Goal: Information Seeking & Learning: Find specific fact

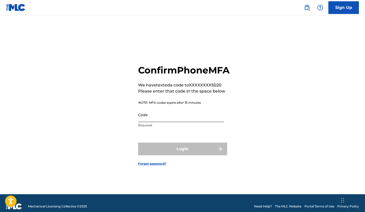
click at [208, 122] on input "Code" at bounding box center [181, 115] width 86 height 14
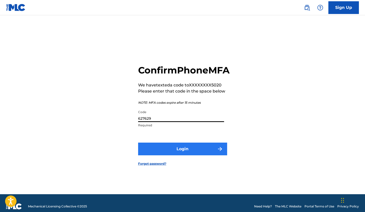
type input "627629"
click at [189, 153] on button "Login" at bounding box center [182, 149] width 89 height 13
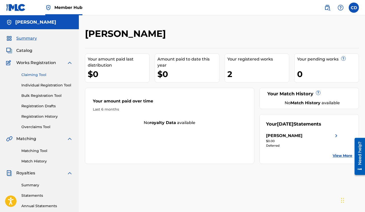
click at [40, 75] on link "Claiming Tool" at bounding box center [46, 74] width 51 height 5
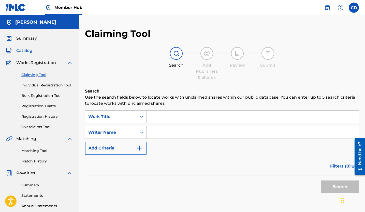
click at [29, 50] on span "Catalog" at bounding box center [24, 51] width 16 height 6
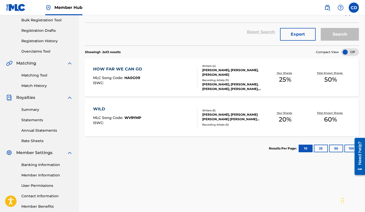
scroll to position [93, 0]
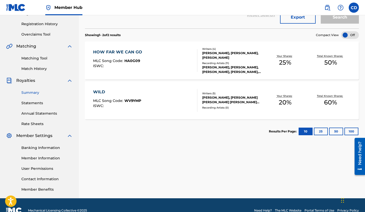
click at [38, 91] on link "Summary" at bounding box center [46, 92] width 51 height 5
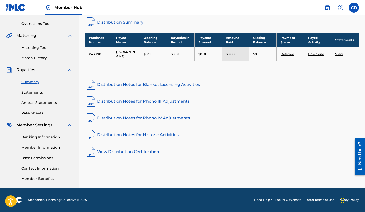
scroll to position [103, 0]
click at [173, 1] on nav "Member Hub CD CD Cassandra DiFruscio cassandra_difruscio@hotmail.com Notificati…" at bounding box center [182, 7] width 365 height 15
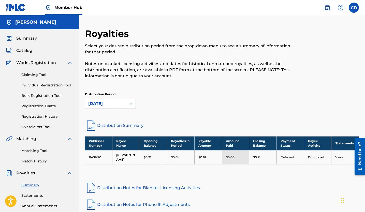
scroll to position [0, 0]
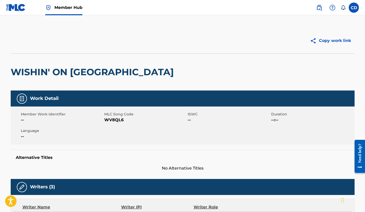
click at [179, 168] on span "No Alternative Titles" at bounding box center [183, 168] width 344 height 6
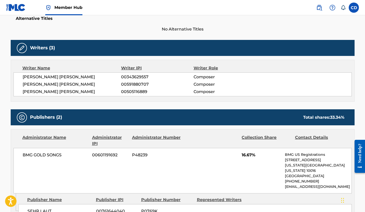
click at [79, 84] on span "[PERSON_NAME] [PERSON_NAME]" at bounding box center [72, 84] width 99 height 6
drag, startPoint x: 83, startPoint y: 84, endPoint x: 14, endPoint y: 84, distance: 69.2
click at [14, 84] on div "TYLER NATHAN WILKINSON 00343629557 Composer ROBERT PATRICK HAMRICK 00591880707 …" at bounding box center [182, 84] width 338 height 24
copy span "[PERSON_NAME] [PERSON_NAME]"
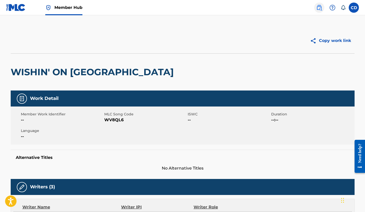
click at [320, 9] on img at bounding box center [319, 8] width 6 height 6
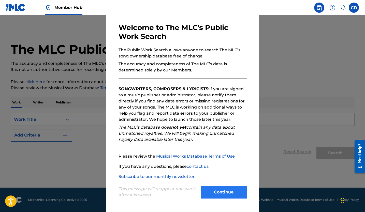
scroll to position [21, 0]
click at [213, 188] on button "Continue" at bounding box center [224, 192] width 46 height 13
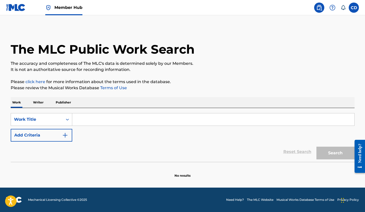
click at [85, 119] on input "Search Form" at bounding box center [213, 119] width 282 height 12
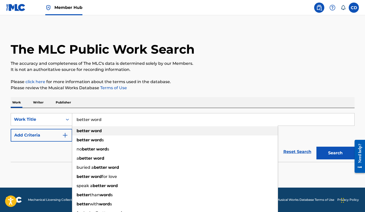
type input "better word"
click at [82, 134] on div "better word" at bounding box center [174, 130] width 205 height 9
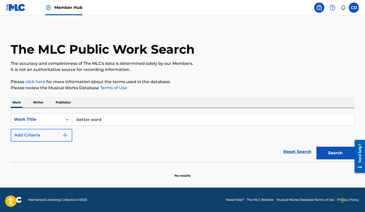
click at [65, 137] on img "Search Form" at bounding box center [65, 135] width 6 height 6
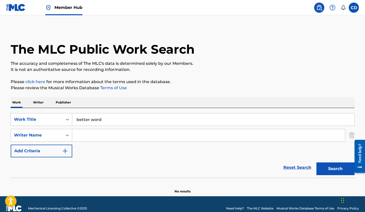
click at [79, 137] on input "Search Form" at bounding box center [208, 135] width 273 height 12
paste input "[PERSON_NAME] [PERSON_NAME]"
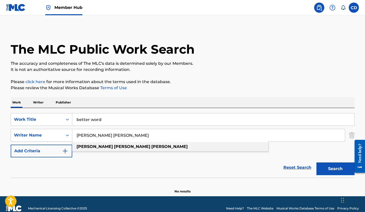
click at [114, 148] on strong "patrick" at bounding box center [132, 146] width 36 height 5
type input "robert patrick hamrick"
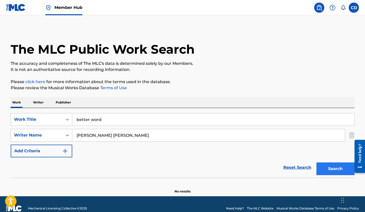
click at [343, 166] on button "Search" at bounding box center [335, 168] width 38 height 13
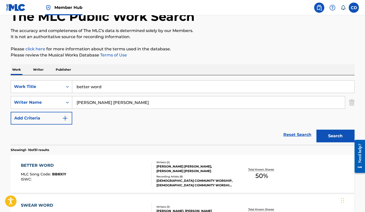
scroll to position [36, 0]
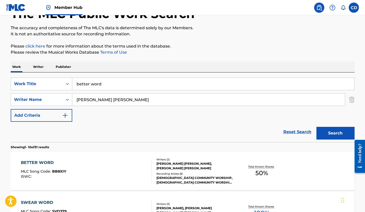
click at [228, 185] on div "BETTER WORD MLC Song Code : BB8XIY ISWC : Writers ( 2 ) ROBERT PATRICK HAMRICK,…" at bounding box center [183, 171] width 344 height 38
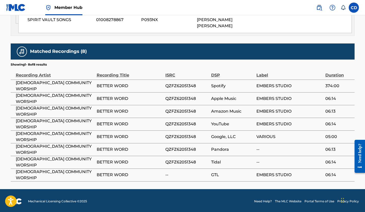
scroll to position [421, 0]
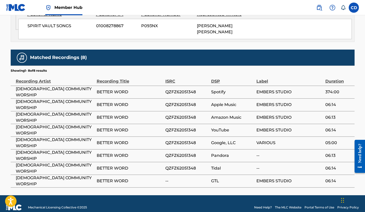
click at [221, 92] on span "Spotify" at bounding box center [232, 92] width 43 height 6
drag, startPoint x: 14, startPoint y: 103, endPoint x: 135, endPoint y: 105, distance: 120.5
click at [135, 105] on tr "CHRIST COMMUNITY WORSHIP BETTER WORD QZFZ62051348 Apple Music EMBERS STUDIO 06:…" at bounding box center [183, 104] width 344 height 13
copy tr "CHRIST COMMUNITY WORSHIP BETTER WORD"
click at [126, 108] on td "BETTER WORD" at bounding box center [131, 104] width 69 height 13
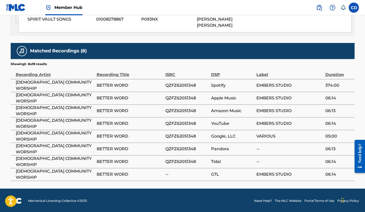
scroll to position [427, 0]
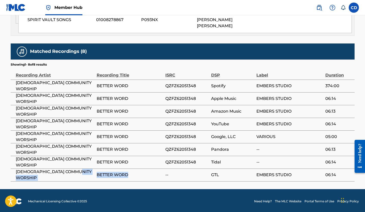
drag, startPoint x: 133, startPoint y: 174, endPoint x: 13, endPoint y: 176, distance: 120.5
click at [13, 176] on tr "CHRIST COMMUNITY WORSHIP BETTER WORD -- GTL EMBERS STUDIO 06:14" at bounding box center [183, 175] width 344 height 13
click at [149, 69] on div "Recording Title" at bounding box center [130, 72] width 66 height 11
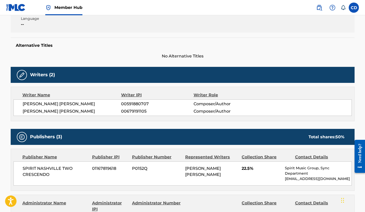
scroll to position [111, 0]
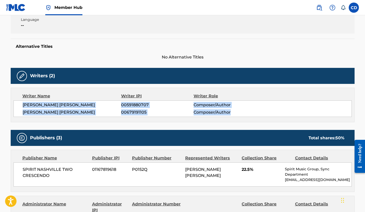
drag, startPoint x: 22, startPoint y: 102, endPoint x: 225, endPoint y: 117, distance: 203.5
click at [225, 117] on div "Writer Name Writer IPI Writer Role ROBERT PATRICK HAMRICK 00591880707 Composer/…" at bounding box center [183, 105] width 344 height 35
copy div "ROBERT PATRICK HAMRICK 00591880707 Composer/Author FRASER CHURCHILL 00679191105…"
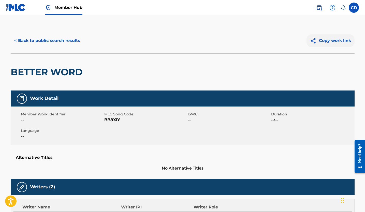
scroll to position [0, 0]
click at [318, 44] on button "Copy work link" at bounding box center [330, 40] width 48 height 13
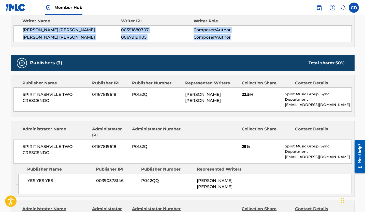
scroll to position [187, 0]
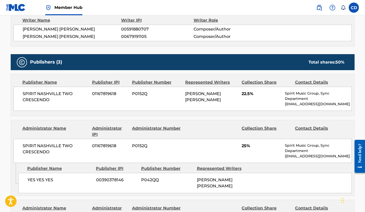
click at [179, 112] on div "Publisher Name Publisher IPI Publisher Number Represented Writers Collection Sh…" at bounding box center [182, 95] width 343 height 42
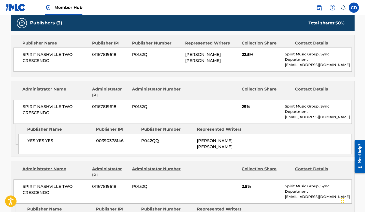
scroll to position [222, 0]
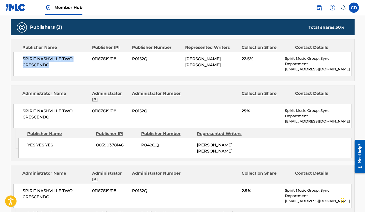
drag, startPoint x: 53, startPoint y: 65, endPoint x: 14, endPoint y: 59, distance: 39.9
click at [14, 59] on div "SPIRIT NASHVILLE TWO CRESCENDO 01167819618 P0152Q ROBERT PATRICK HAMRICK 22.5% …" at bounding box center [182, 64] width 338 height 24
copy span "SPIRIT NASHVILLE TWO CRESCENDO"
